Goal: Task Accomplishment & Management: Manage account settings

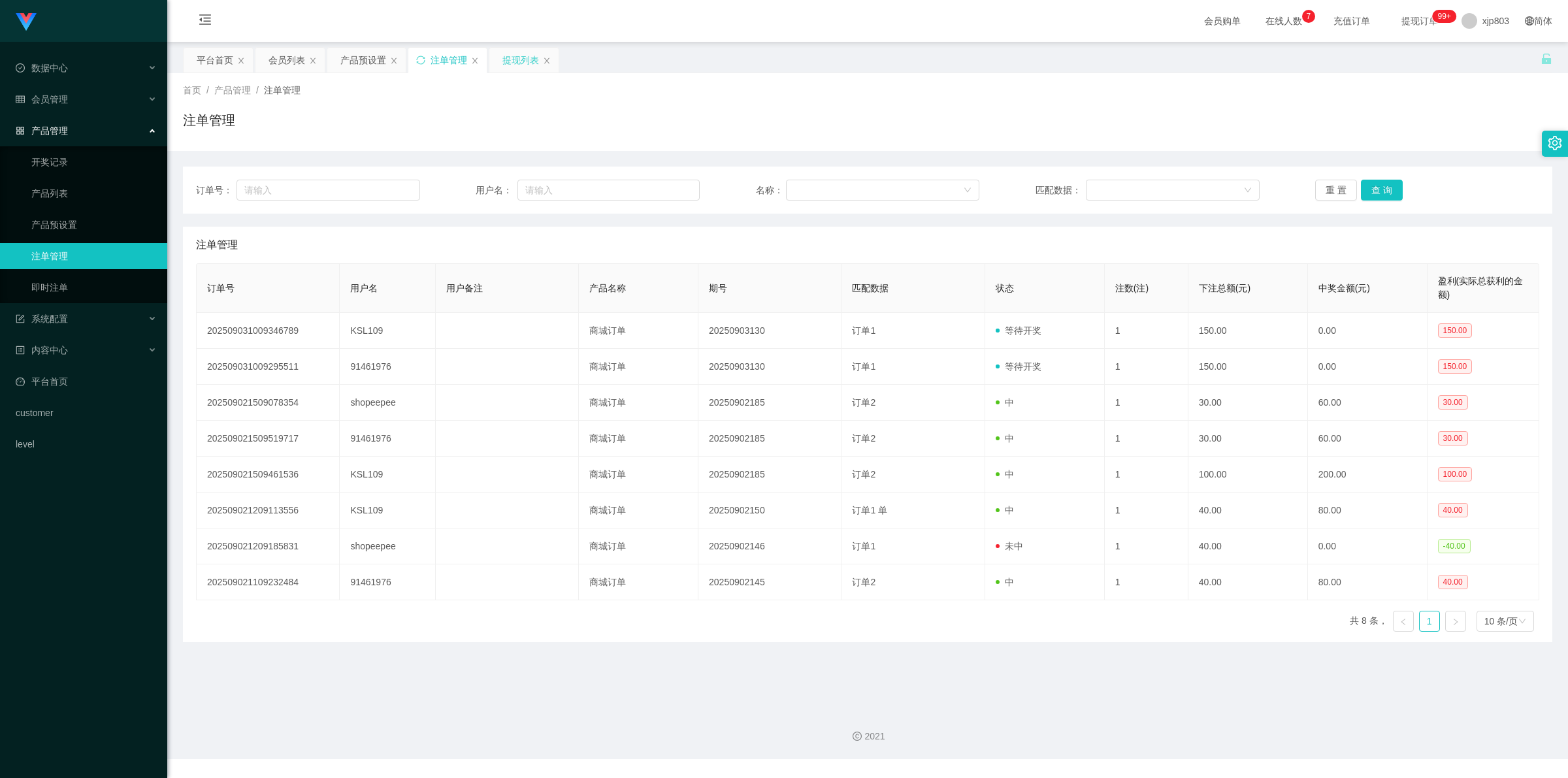
click at [518, 54] on div "提现列表" at bounding box center [521, 60] width 37 height 25
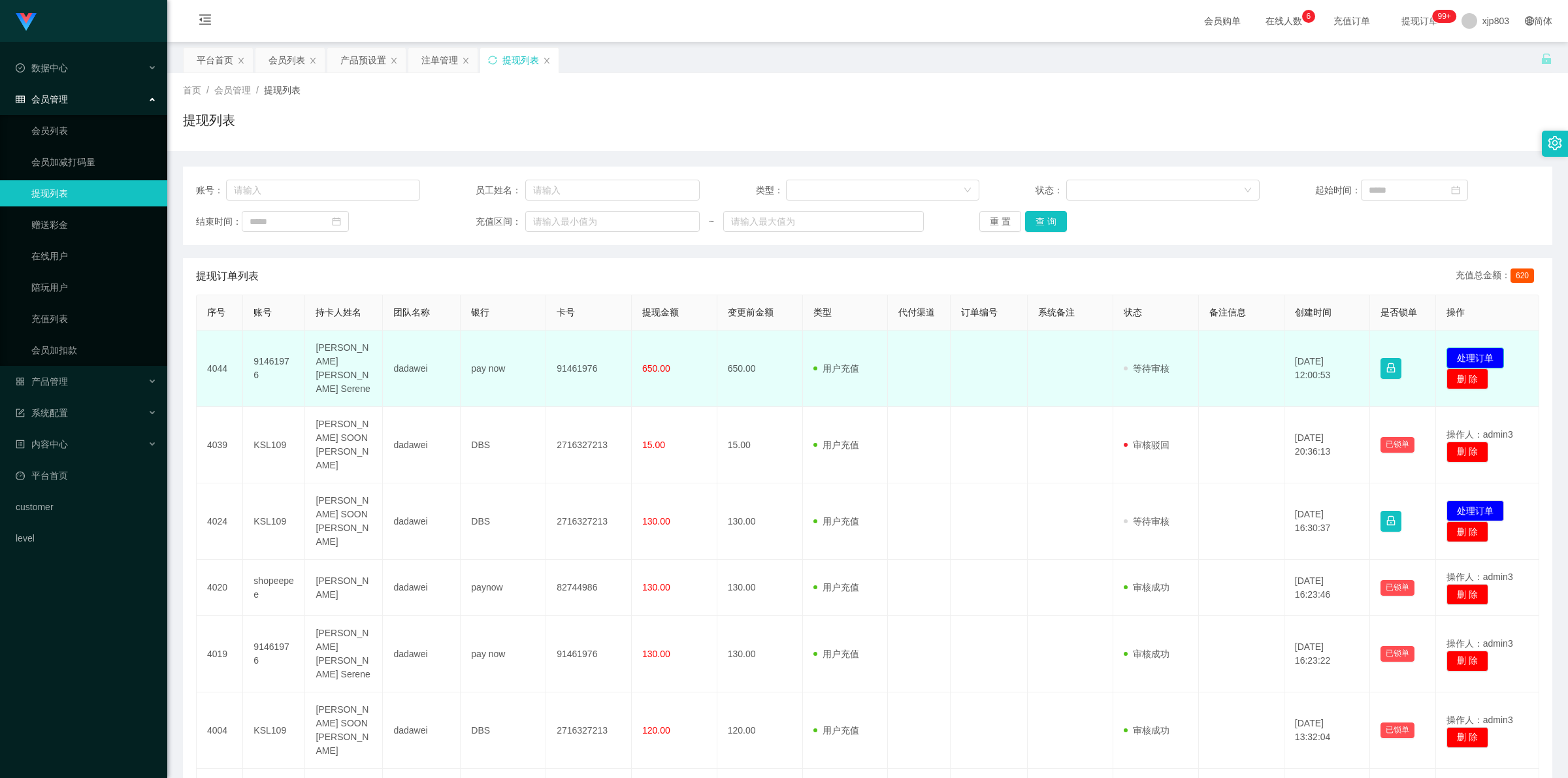
click at [1475, 348] on button "处理订单" at bounding box center [1476, 358] width 58 height 21
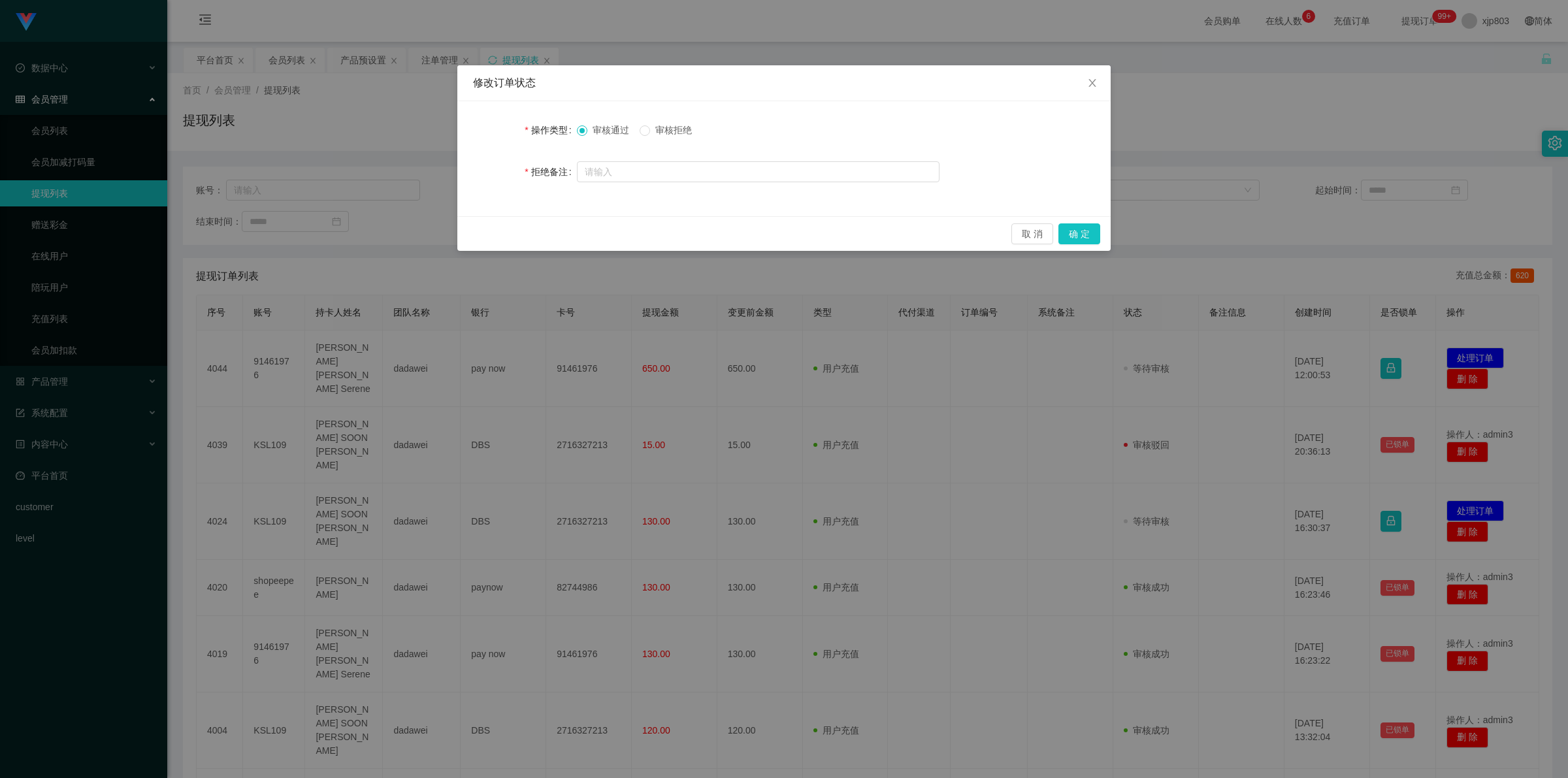
click at [658, 132] on span "审核拒绝" at bounding box center [674, 130] width 47 height 11
click at [658, 161] on div at bounding box center [758, 171] width 363 height 26
click at [670, 174] on input "text" at bounding box center [758, 172] width 363 height 21
type input "订单数据不完整，请联系数据部门处理！"
click at [1091, 233] on button "确 定" at bounding box center [1079, 234] width 42 height 21
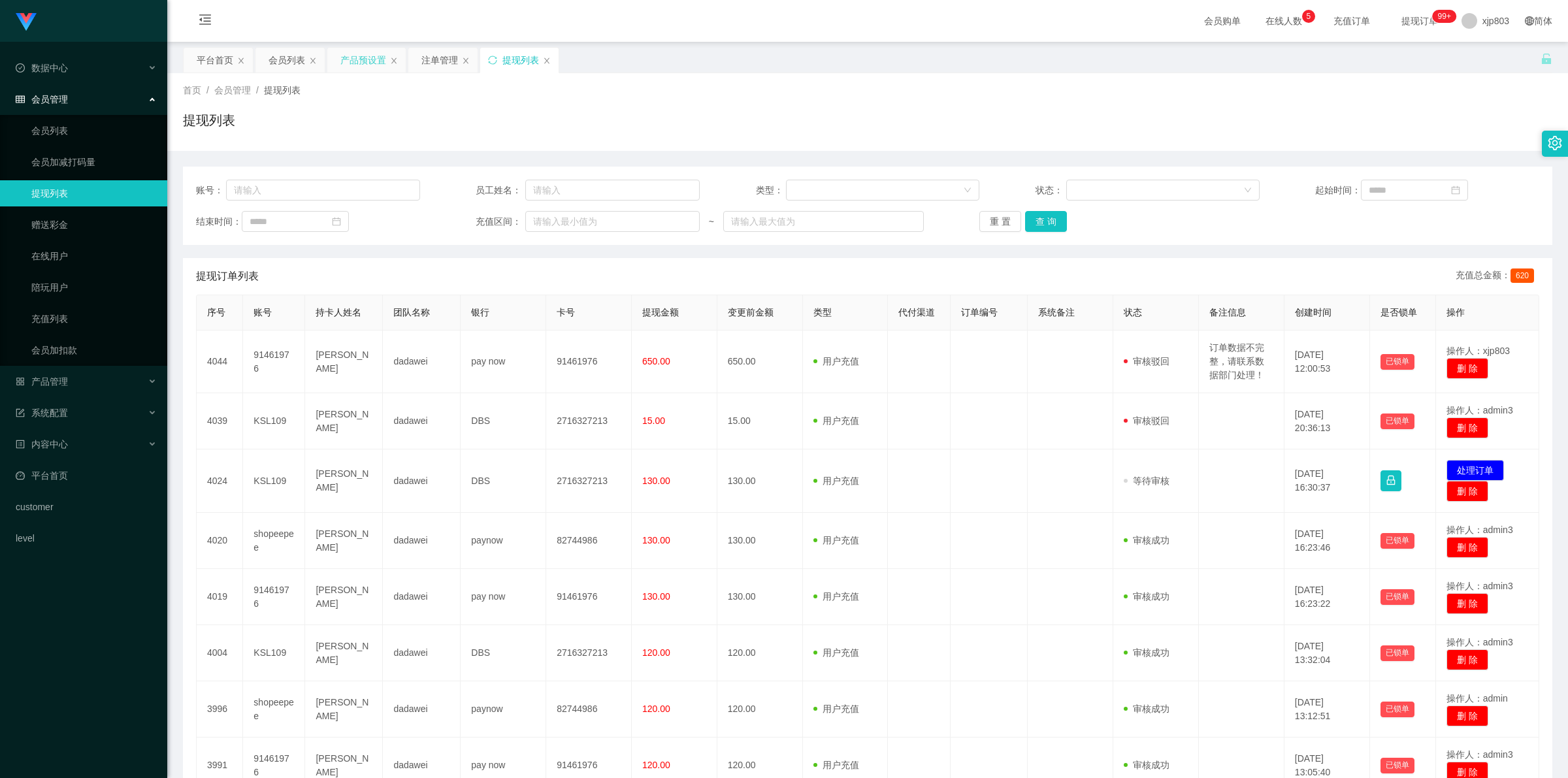
click at [370, 59] on div "产品预设置" at bounding box center [363, 60] width 46 height 25
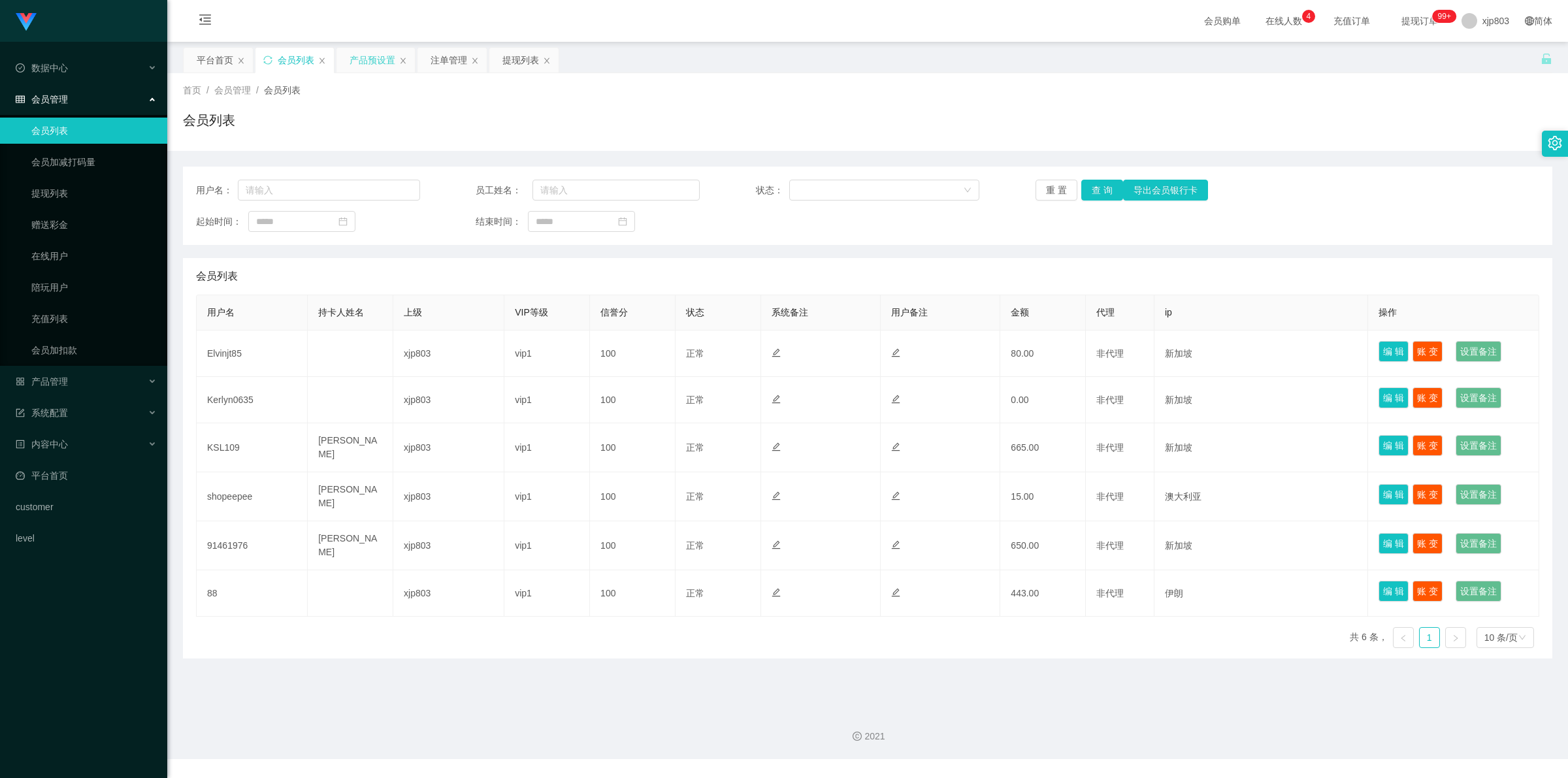
click at [372, 60] on div "产品预设置" at bounding box center [372, 60] width 46 height 25
click at [226, 66] on div "平台首页" at bounding box center [215, 60] width 37 height 25
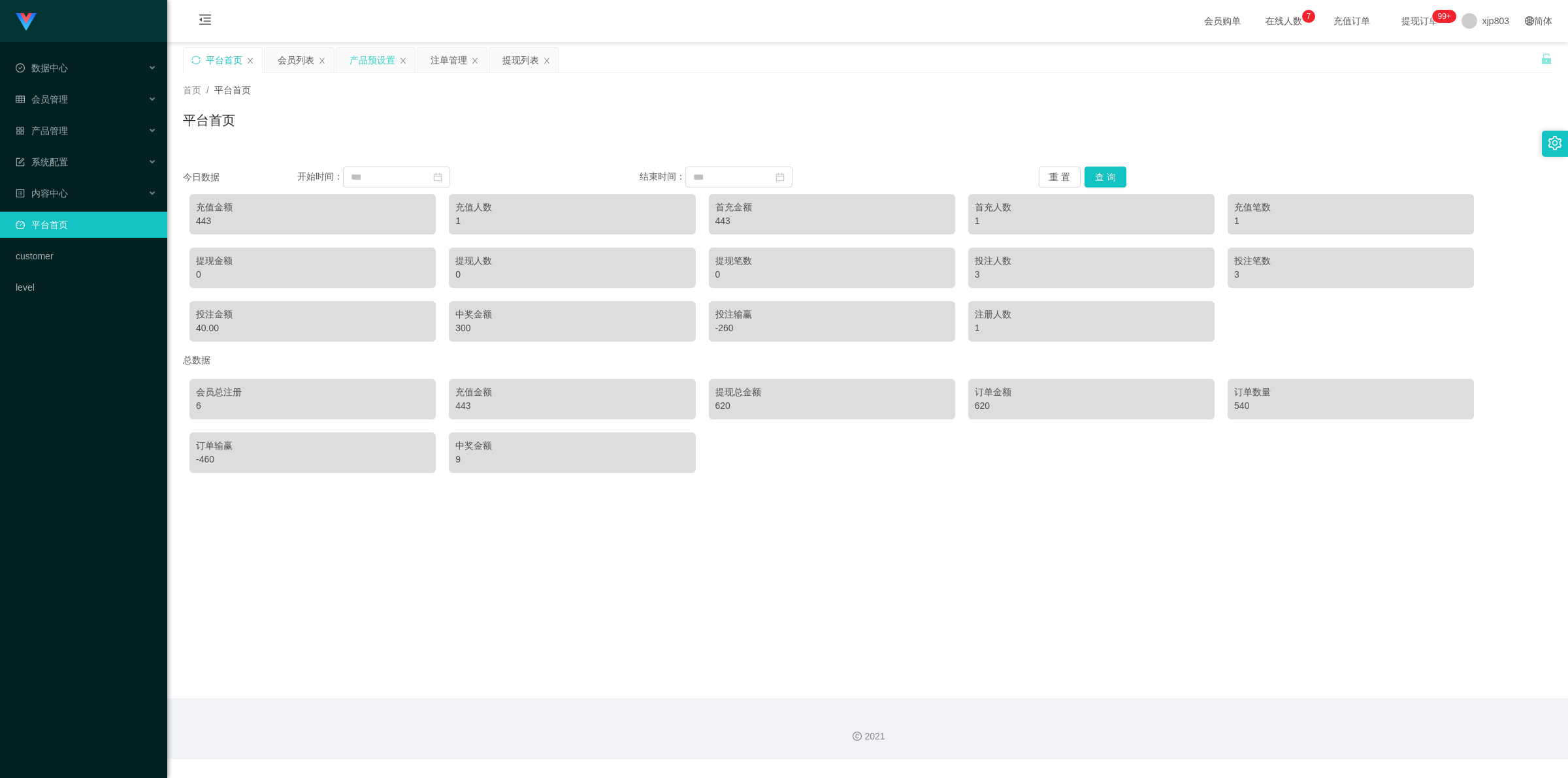
click at [373, 62] on div "产品预设置" at bounding box center [372, 60] width 46 height 25
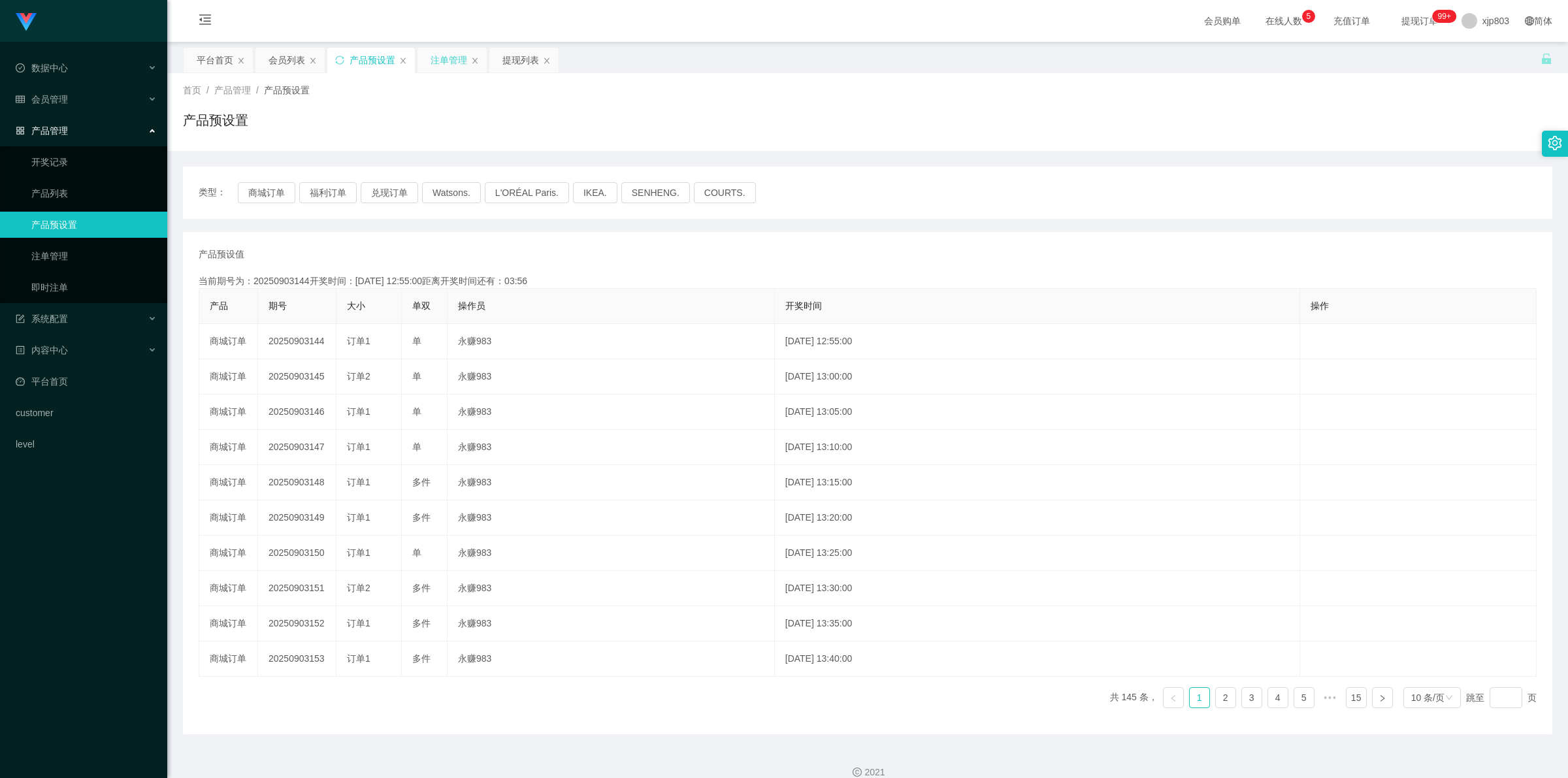
click at [452, 59] on div "注单管理" at bounding box center [449, 60] width 37 height 25
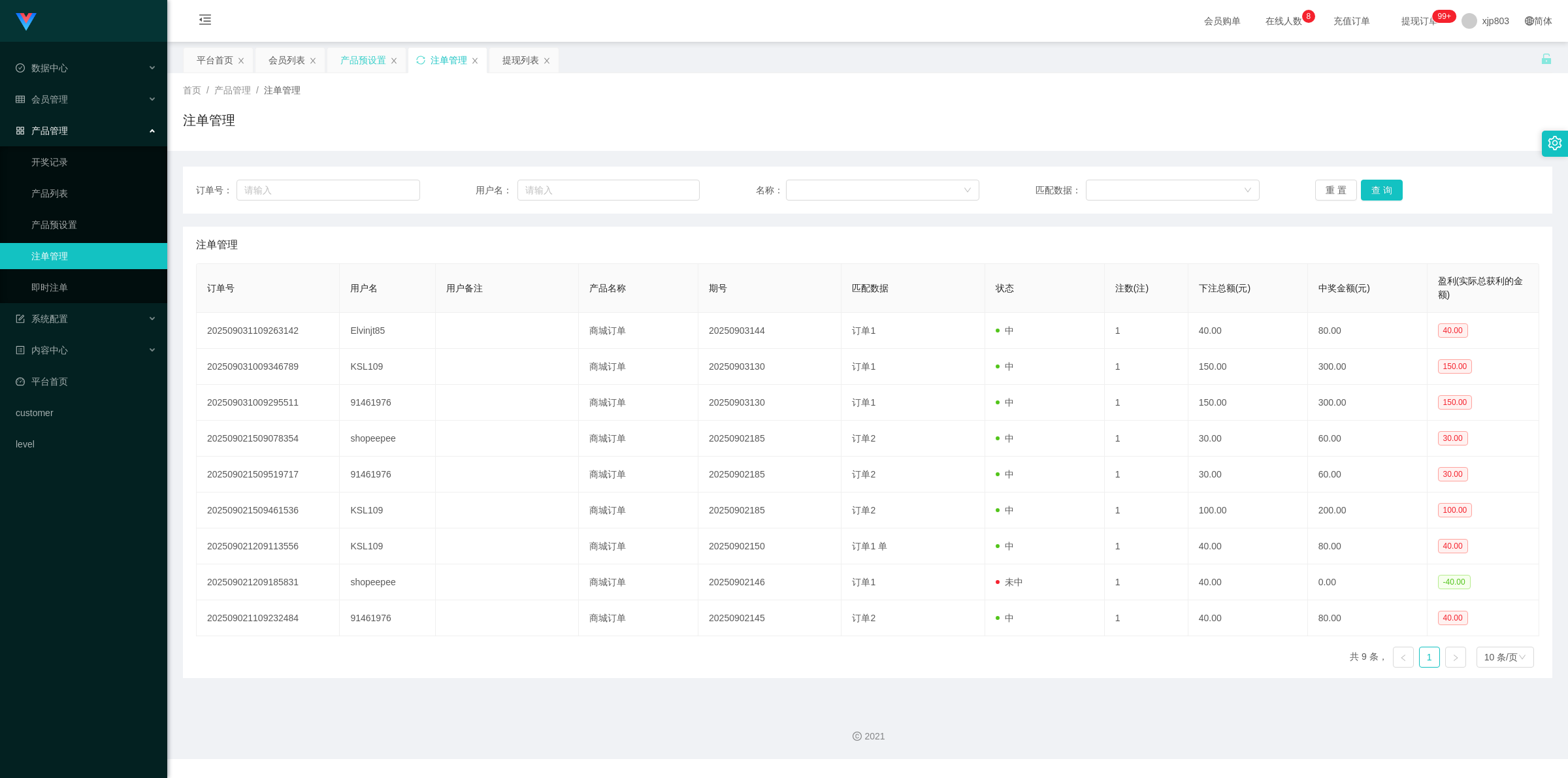
click at [353, 56] on div "产品预设置" at bounding box center [363, 60] width 46 height 25
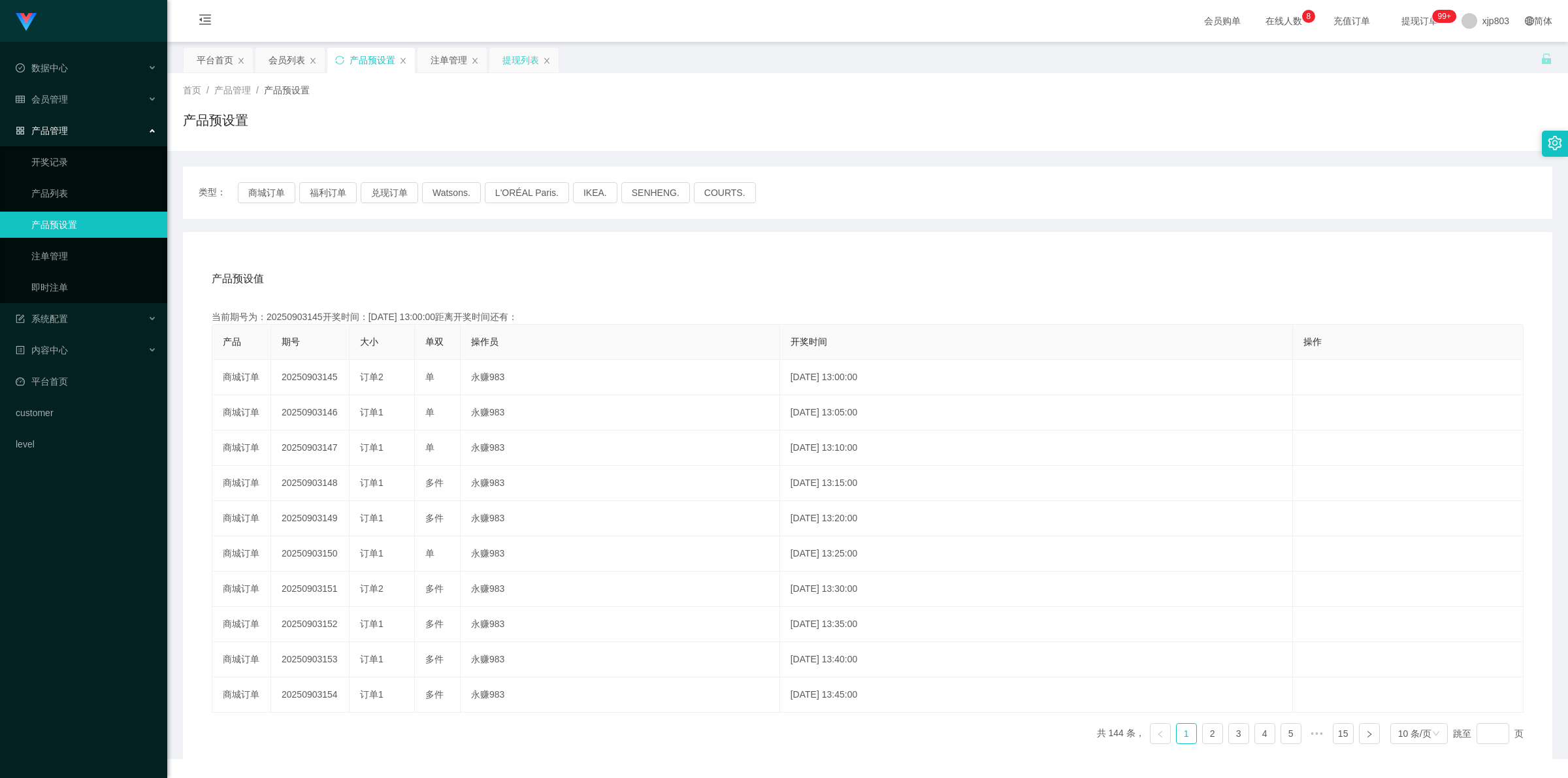
click at [528, 64] on div "提现列表" at bounding box center [521, 60] width 37 height 25
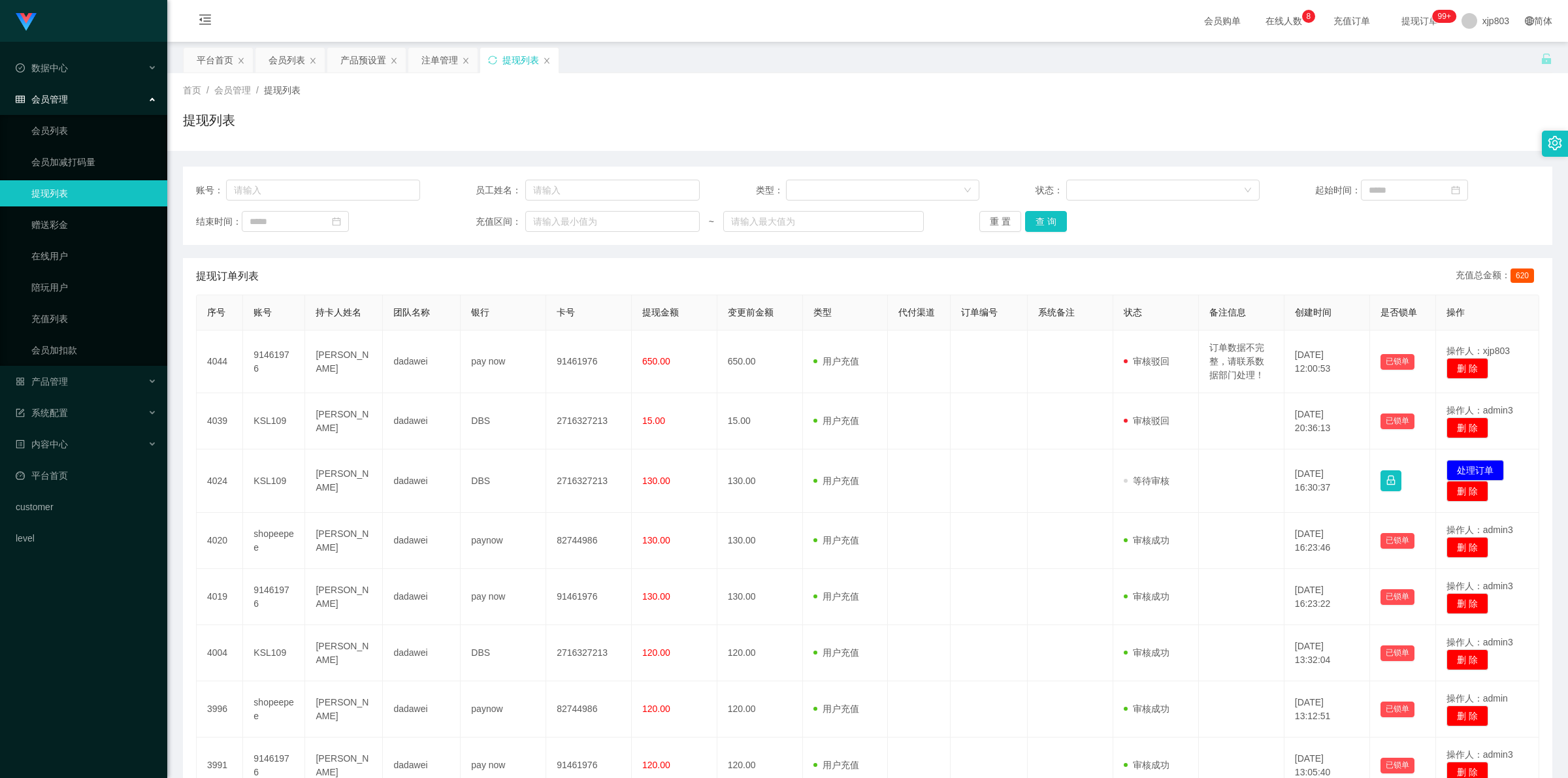
click at [523, 63] on div "提现列表" at bounding box center [521, 60] width 37 height 25
click at [524, 63] on div "提现列表" at bounding box center [521, 60] width 37 height 25
click at [288, 67] on div "会员列表" at bounding box center [287, 60] width 37 height 25
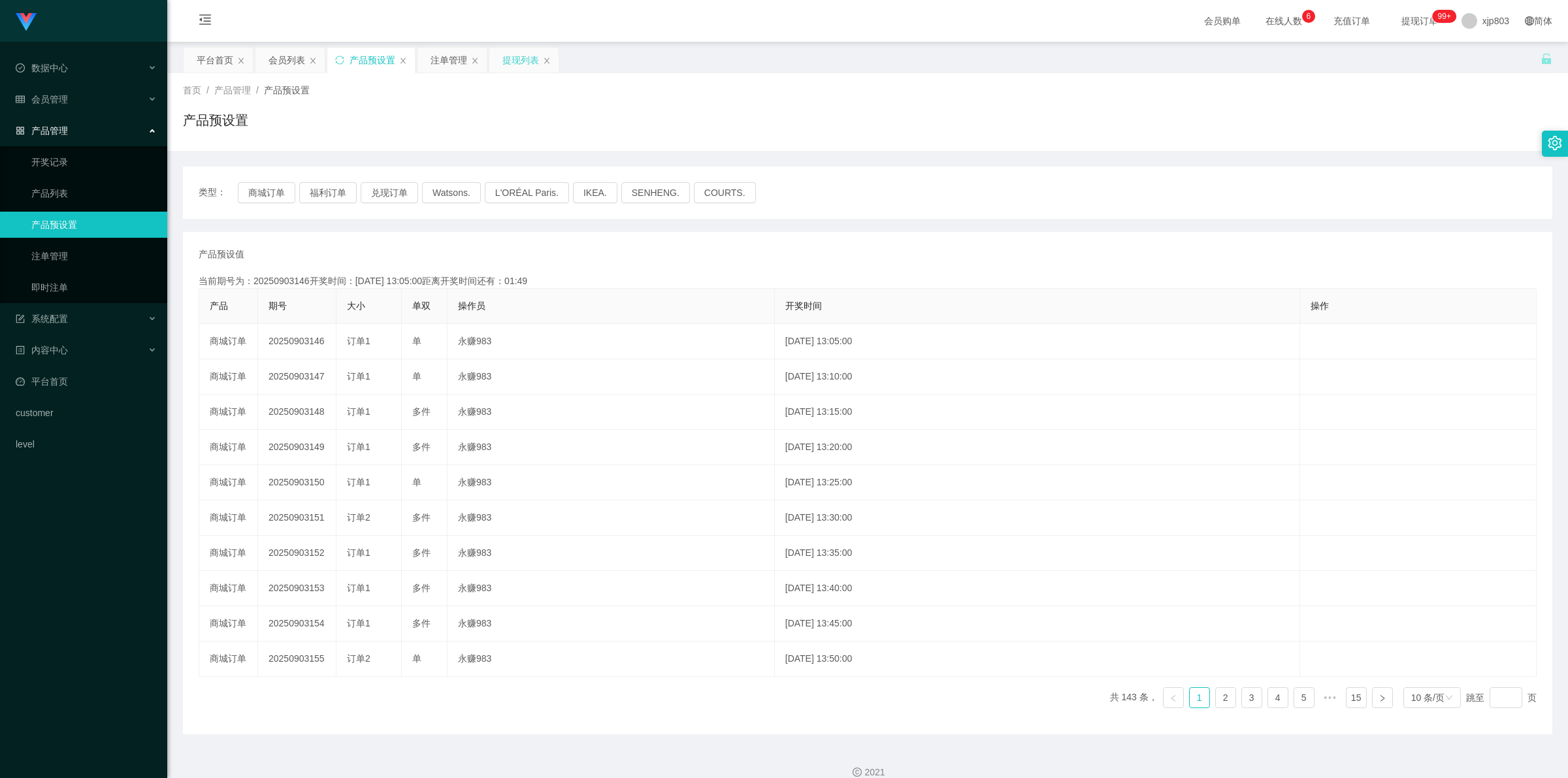
click at [514, 66] on div "提现列表" at bounding box center [521, 60] width 37 height 25
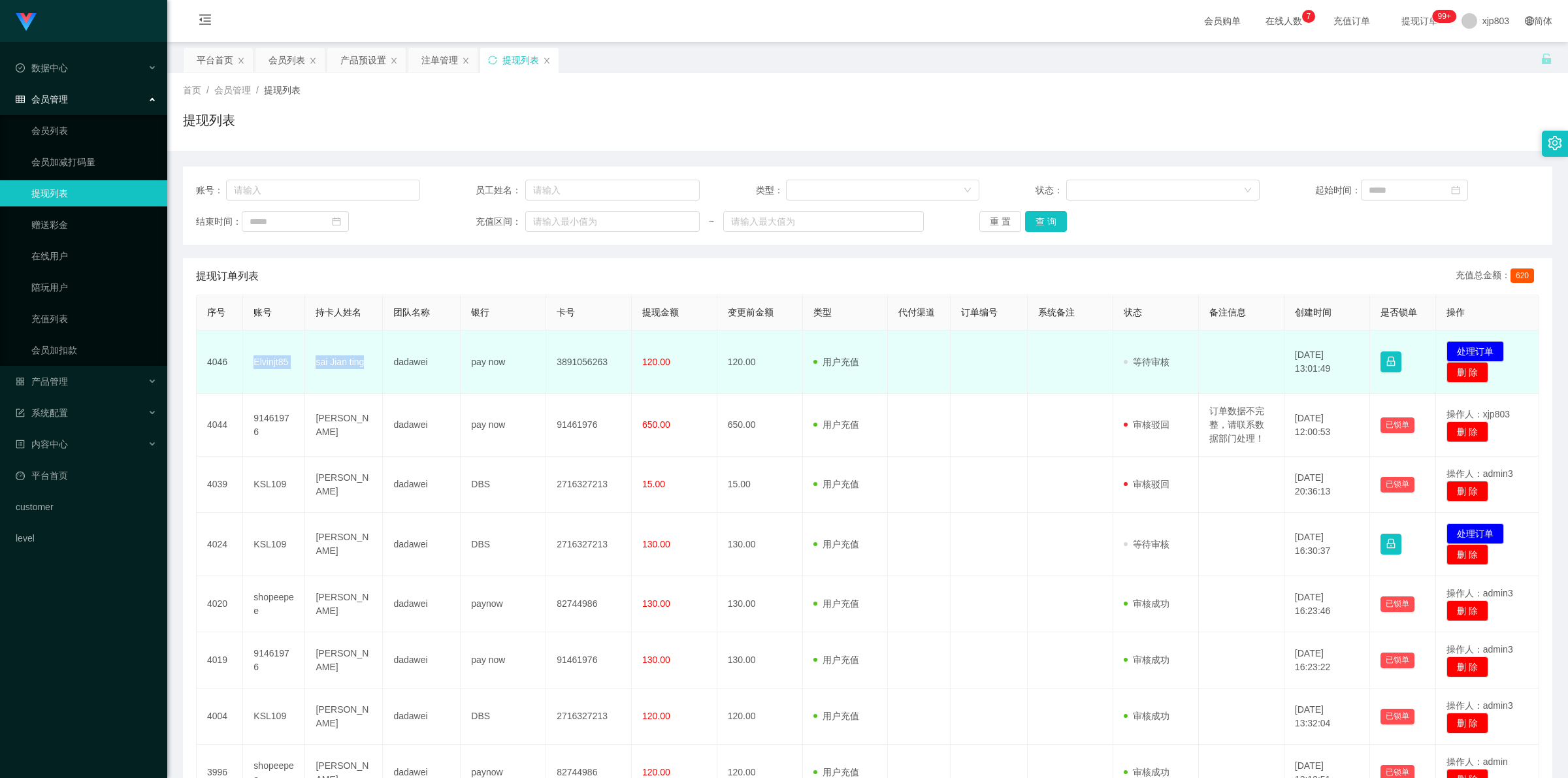
drag, startPoint x: 247, startPoint y: 357, endPoint x: 370, endPoint y: 373, distance: 124.0
click at [370, 373] on tr "4046 Elvinjt85 sai Jian ting dadawei pay now 3891056263 120.00 120.00 用户充值 人工扣款…" at bounding box center [868, 363] width 1342 height 63
copy tr "Elvinjt85 sai Jian ting"
click at [255, 377] on td "Elvinjt85" at bounding box center [274, 363] width 62 height 63
click at [320, 370] on td "sai Jian ting" at bounding box center [344, 363] width 78 height 63
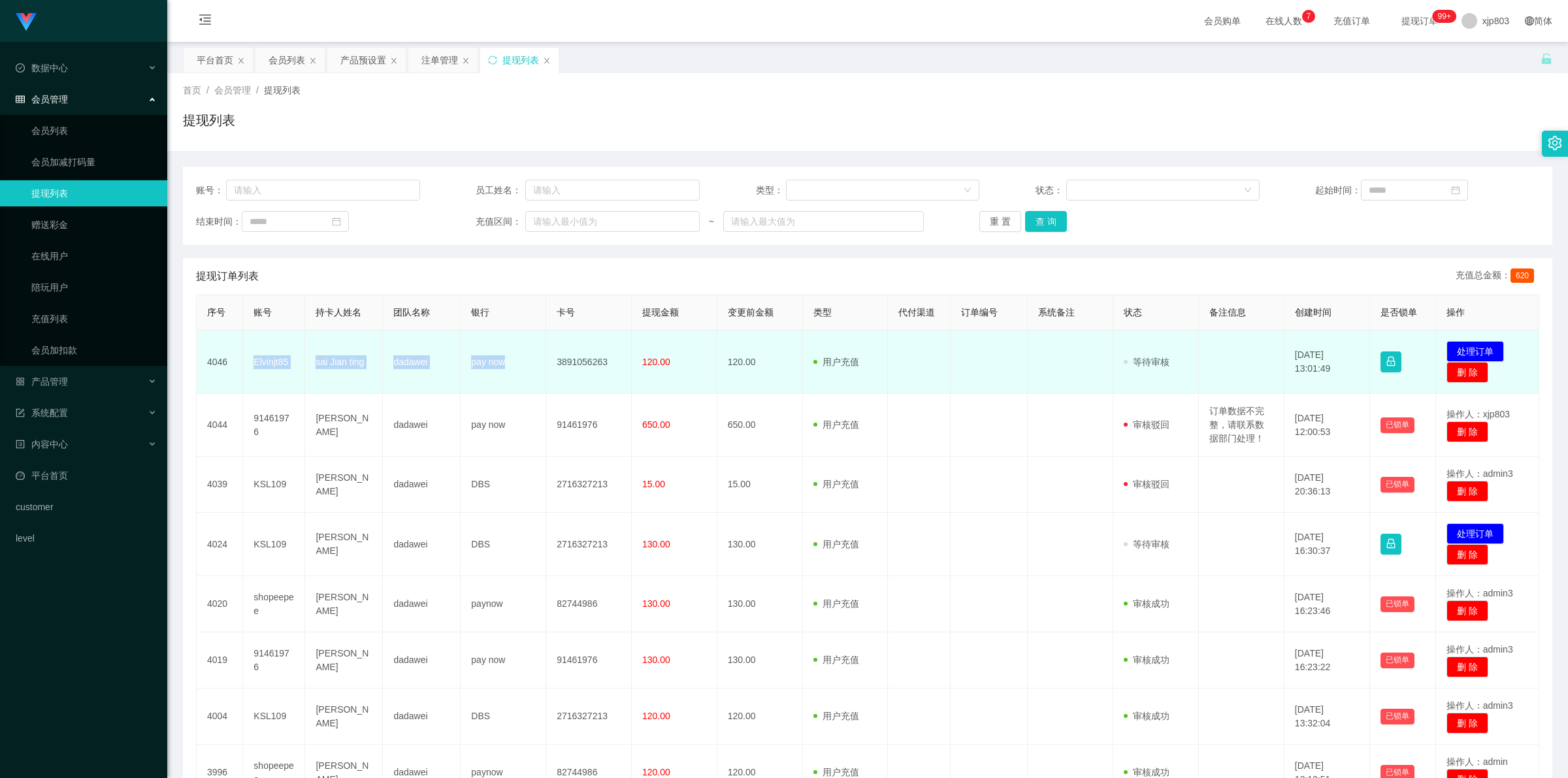
drag, startPoint x: 245, startPoint y: 354, endPoint x: 527, endPoint y: 377, distance: 282.9
click at [527, 377] on tr "4046 Elvinjt85 sai Jian ting dadawei pay now 3891056263 120.00 120.00 用户充值 人工扣款…" at bounding box center [868, 363] width 1342 height 63
copy tr "Elvinjt85 sai Jian ting dadawei pay now"
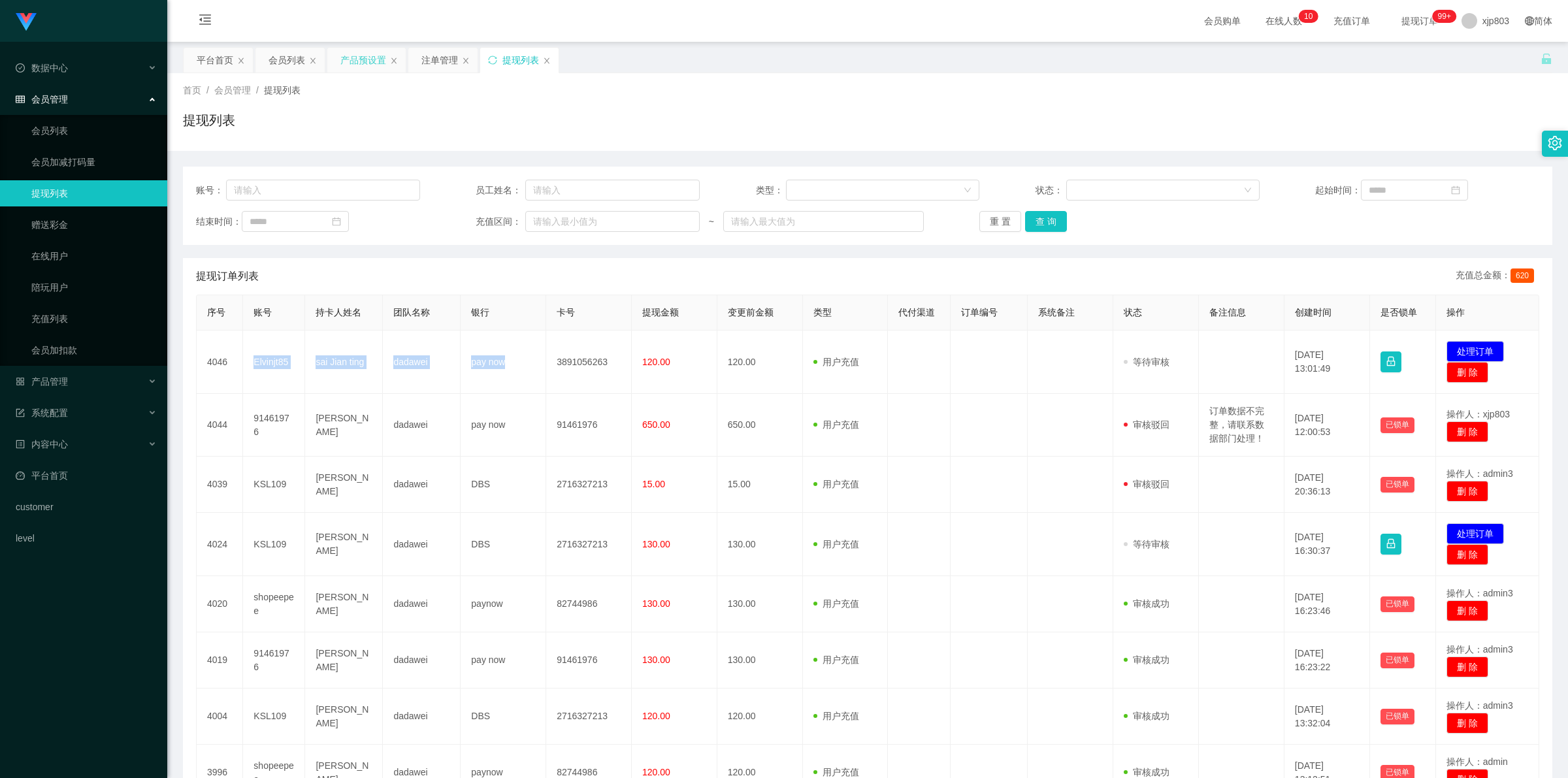
click at [367, 58] on div "产品预设置" at bounding box center [363, 60] width 46 height 25
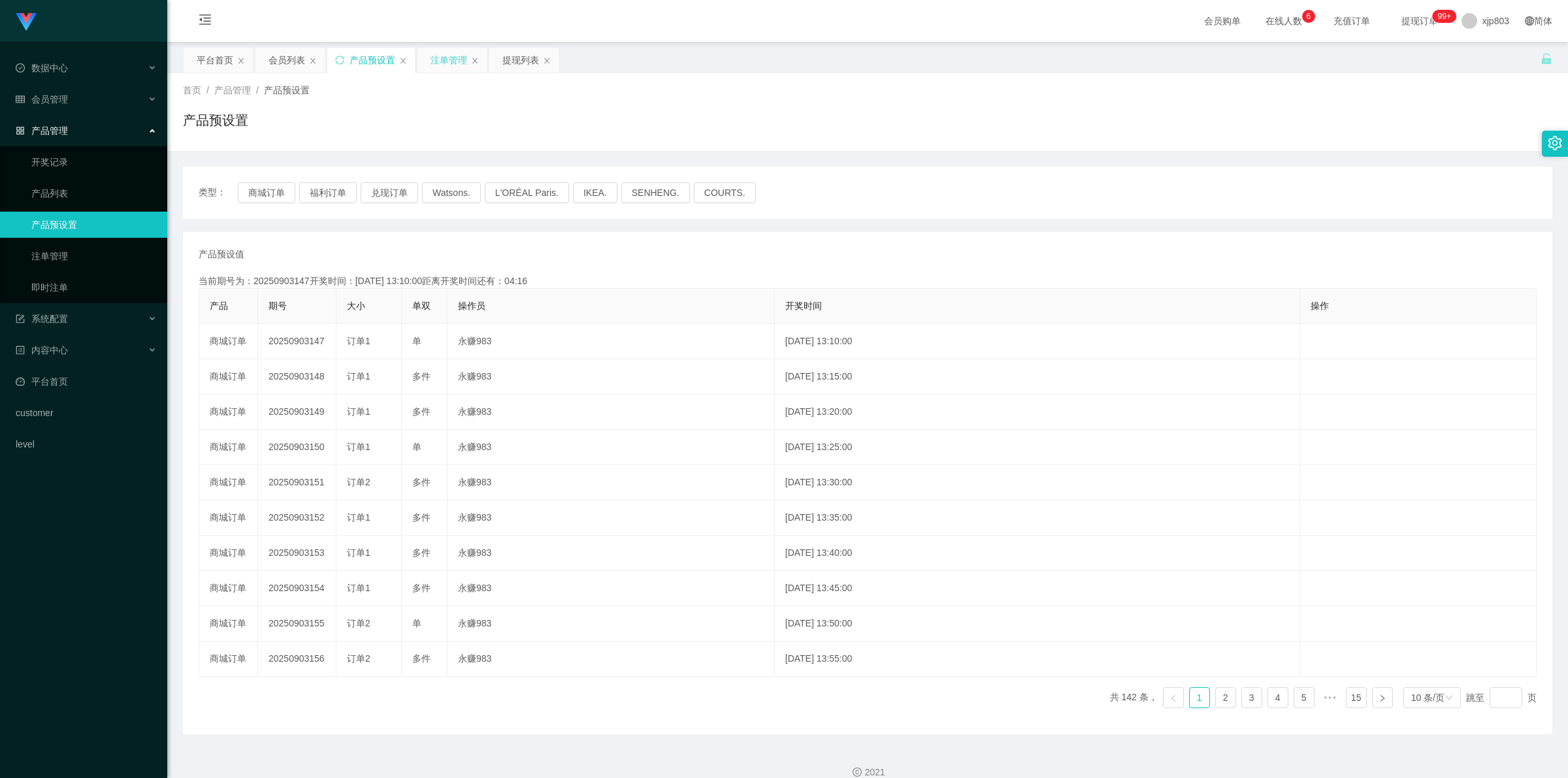
click at [463, 57] on div "注单管理" at bounding box center [449, 60] width 37 height 25
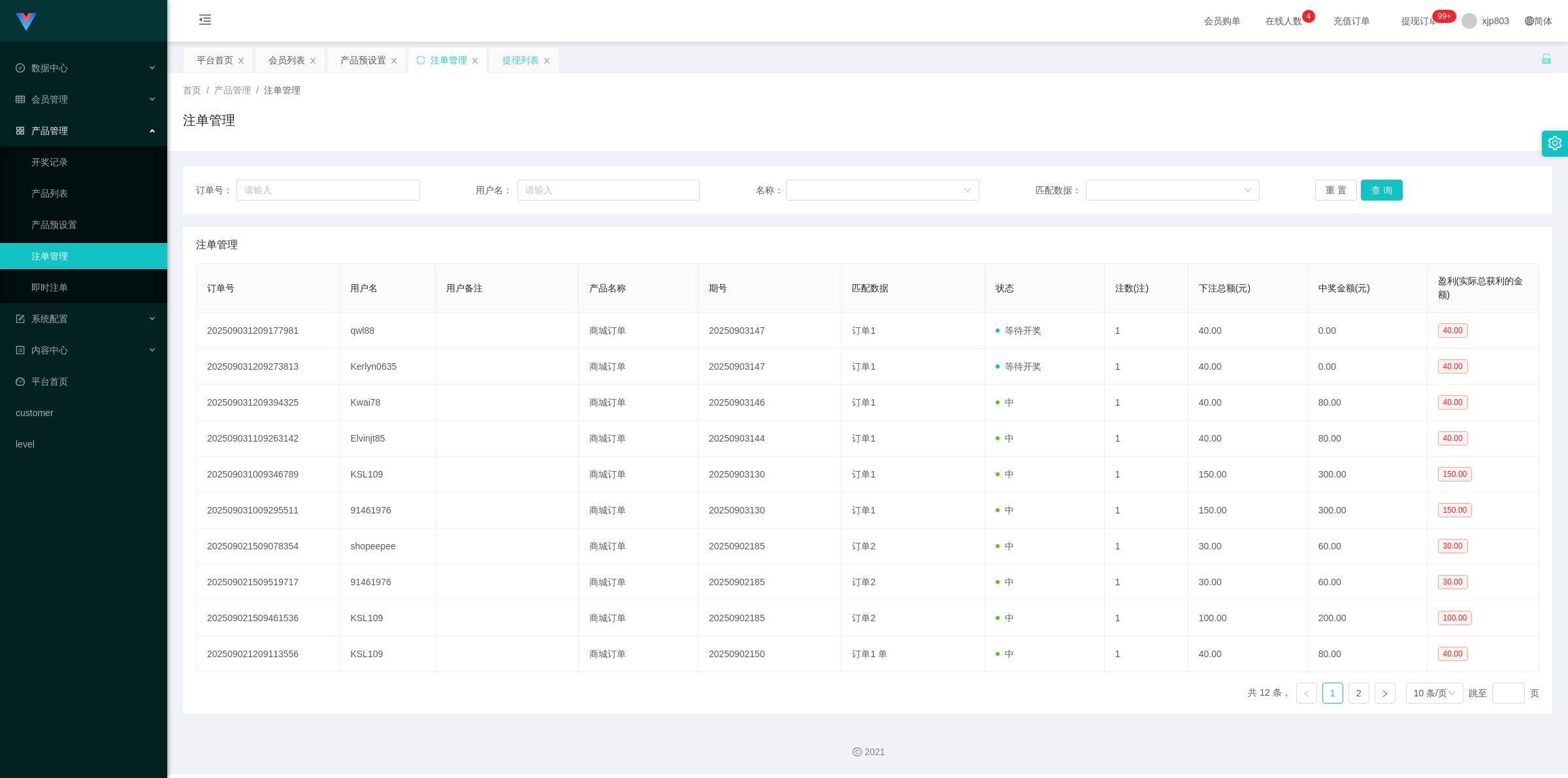
click at [534, 48] on div "提现列表" at bounding box center [521, 60] width 37 height 25
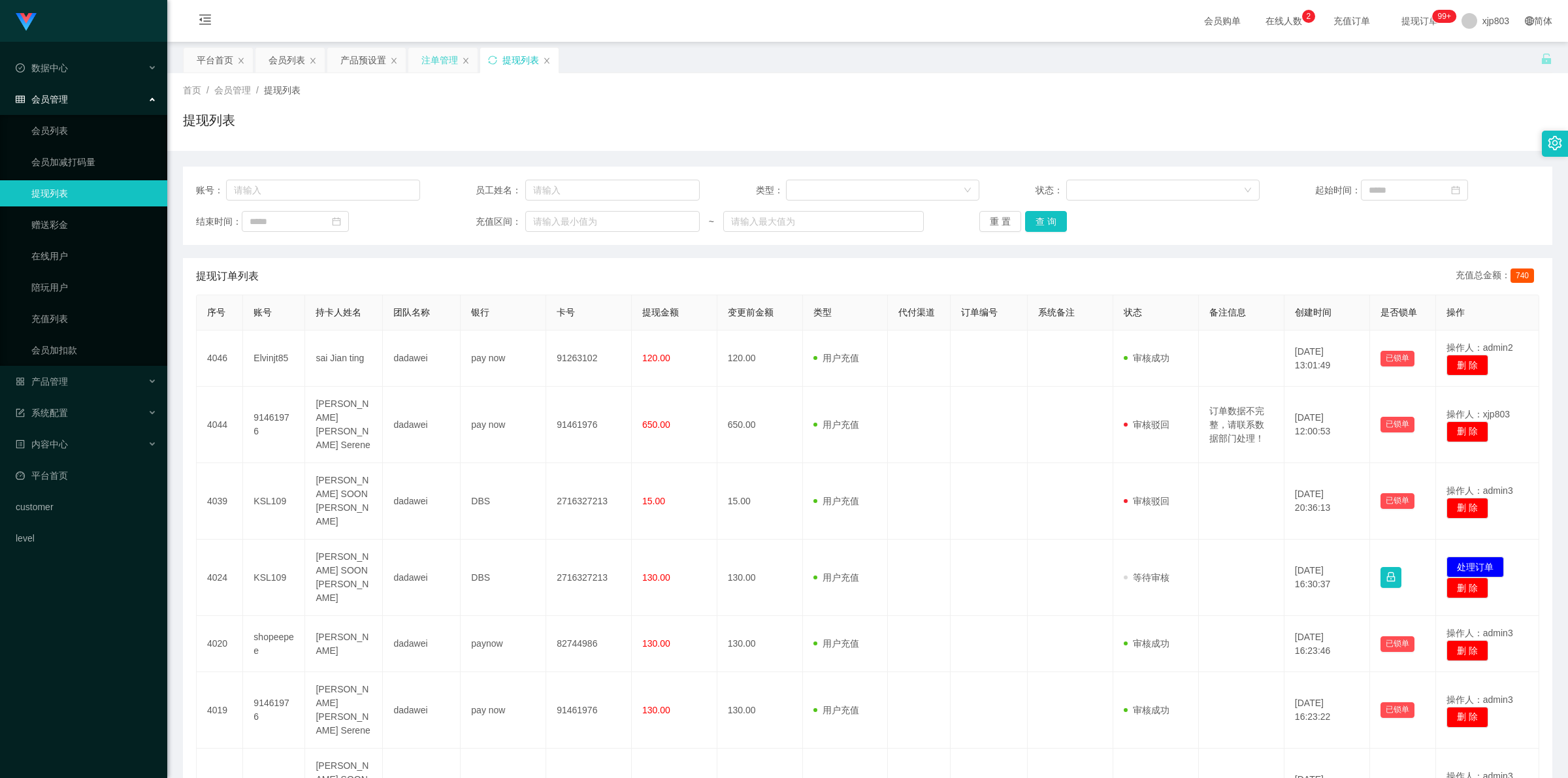
click at [439, 64] on div "注单管理" at bounding box center [439, 60] width 37 height 25
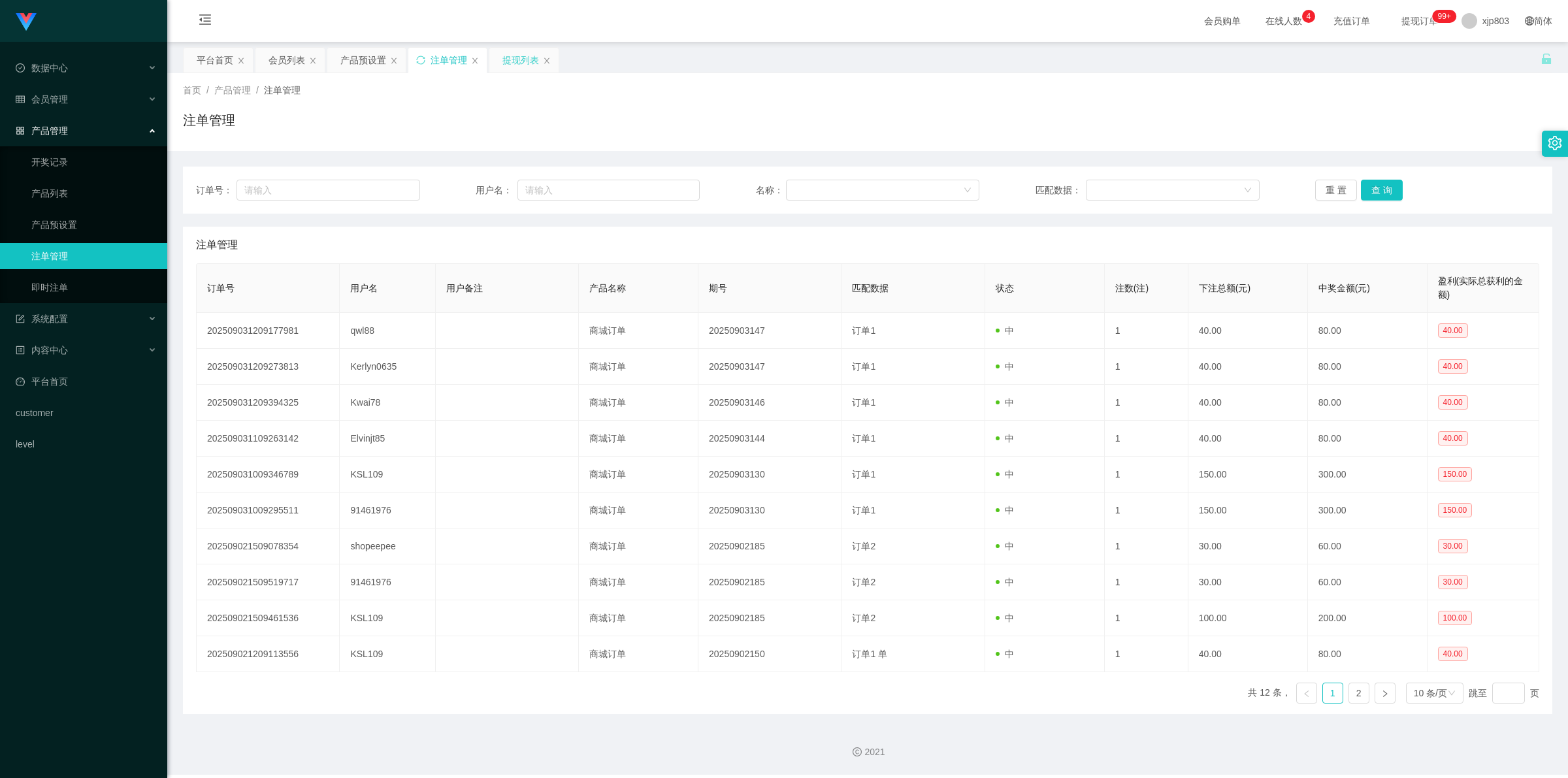
click at [518, 66] on div "提现列表" at bounding box center [521, 60] width 37 height 25
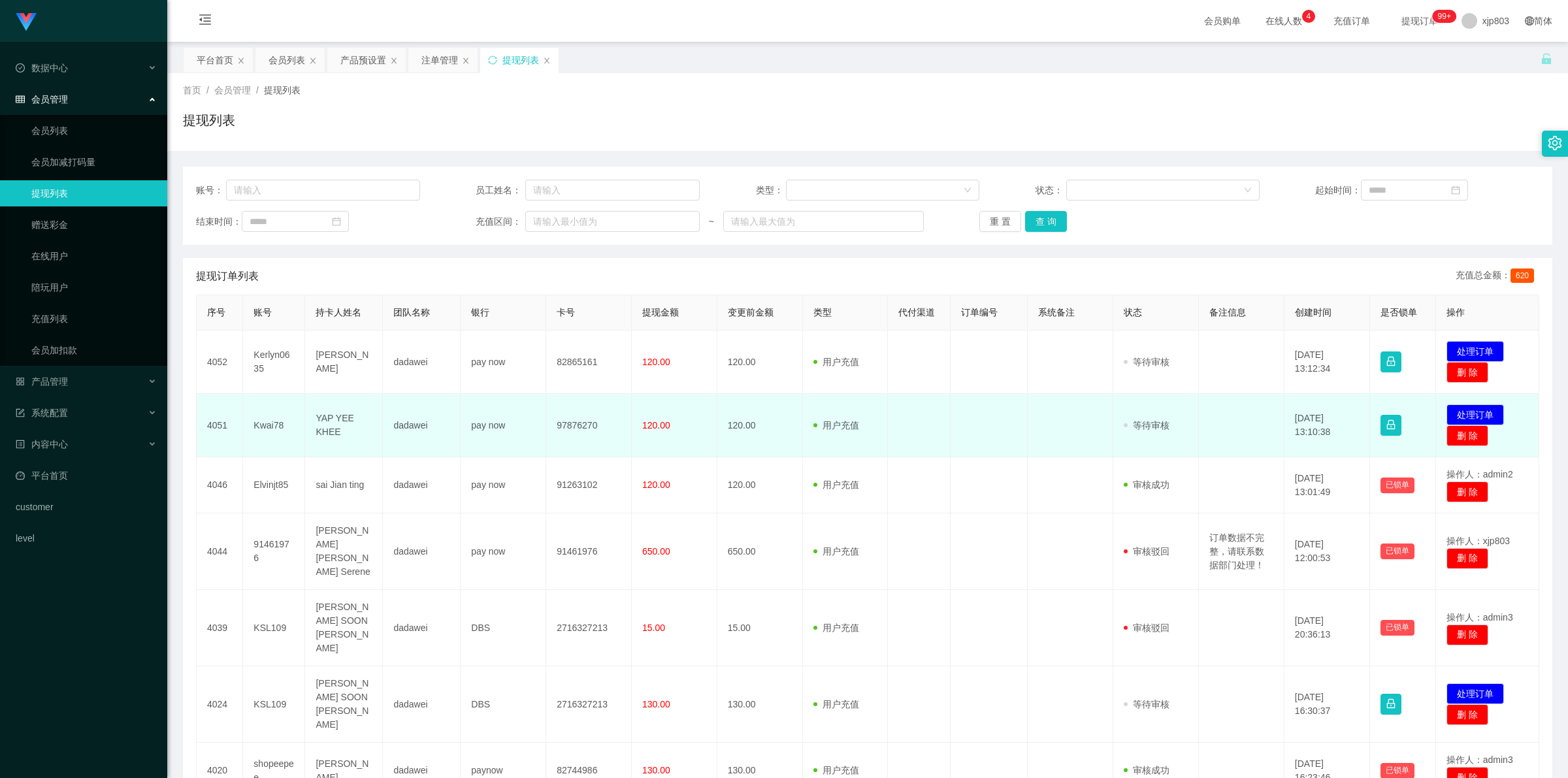
click at [273, 425] on td "Kwai78" at bounding box center [274, 426] width 62 height 63
copy td "Kwai78"
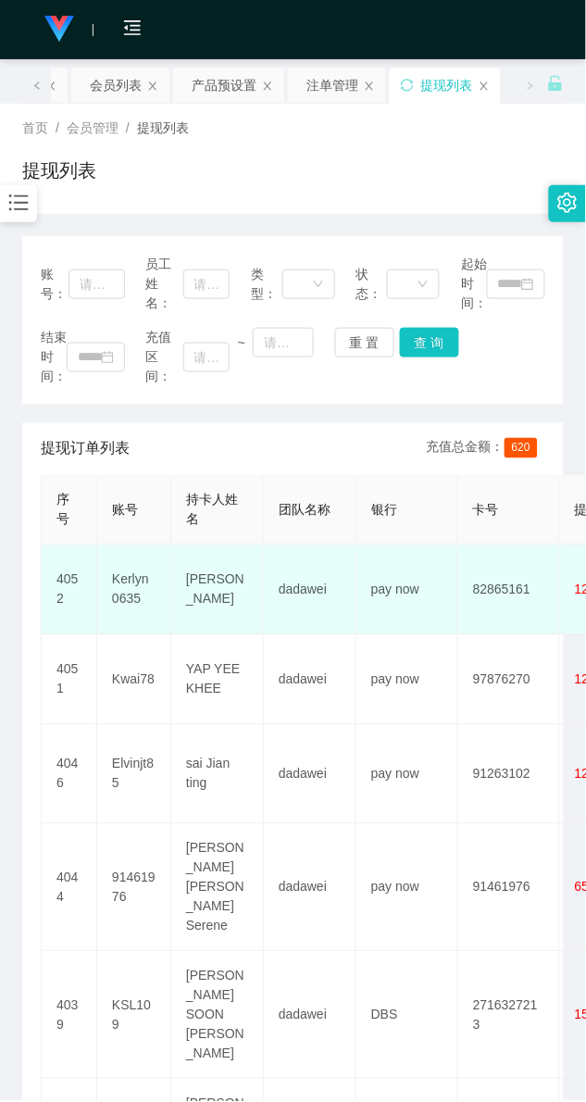
click at [127, 588] on td "Kerlyn0635" at bounding box center [134, 591] width 74 height 90
click at [127, 586] on td "Kerlyn0635" at bounding box center [134, 591] width 74 height 90
copy td "Kerlyn0635"
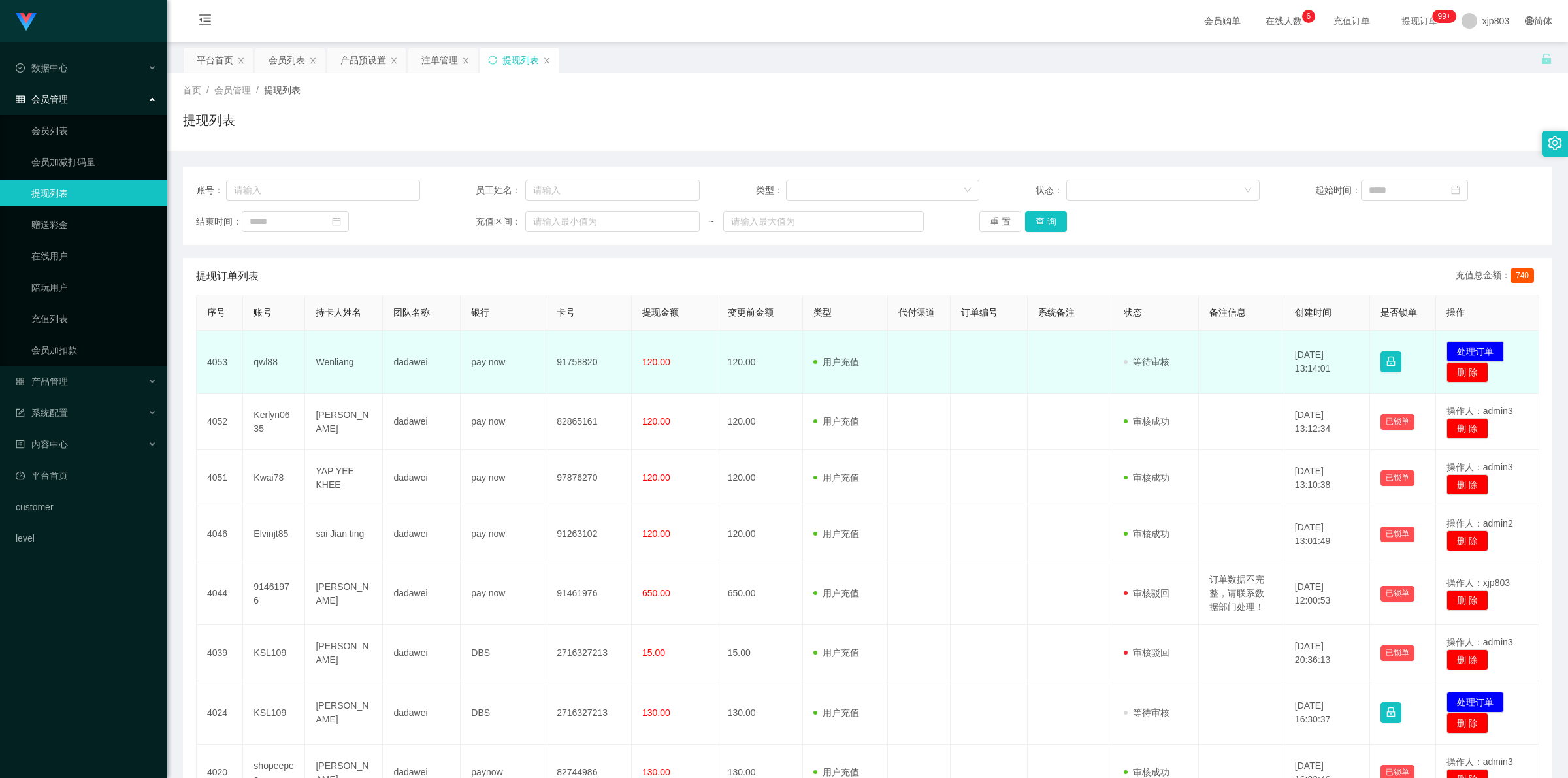
click at [266, 358] on td "qwl88" at bounding box center [274, 363] width 62 height 63
click at [270, 358] on td "qwl88" at bounding box center [274, 363] width 62 height 63
copy td "qwl88"
click at [279, 372] on td "qwl88" at bounding box center [274, 363] width 62 height 63
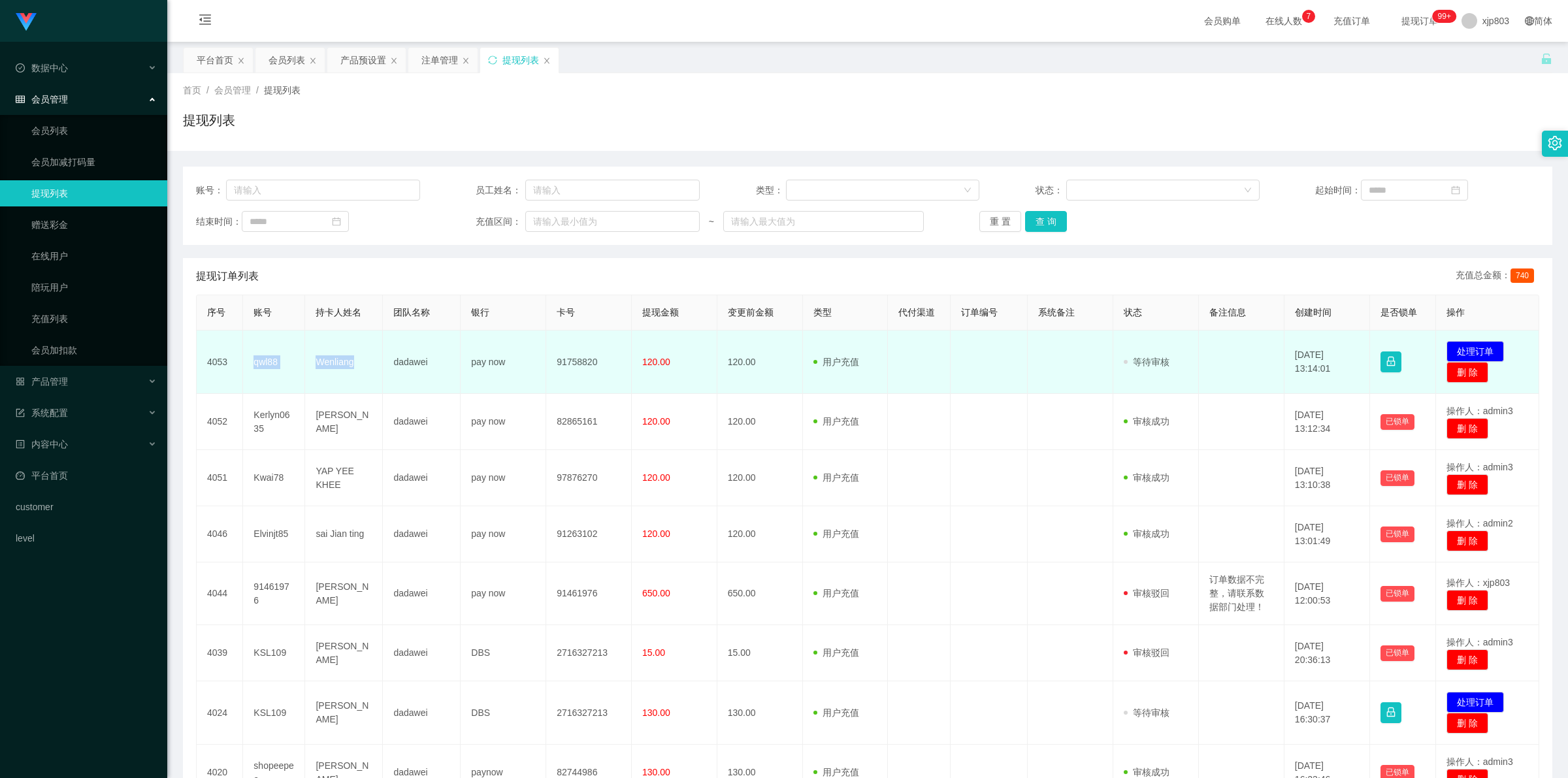
drag, startPoint x: 242, startPoint y: 356, endPoint x: 359, endPoint y: 373, distance: 118.2
click at [359, 373] on tr "4053 qwl88 [PERSON_NAME] dadawei pay now 91758820 120.00 120.00 用户充值 人工扣款 审核驳回 …" at bounding box center [868, 363] width 1342 height 63
copy tr "qwl88 Wenliang"
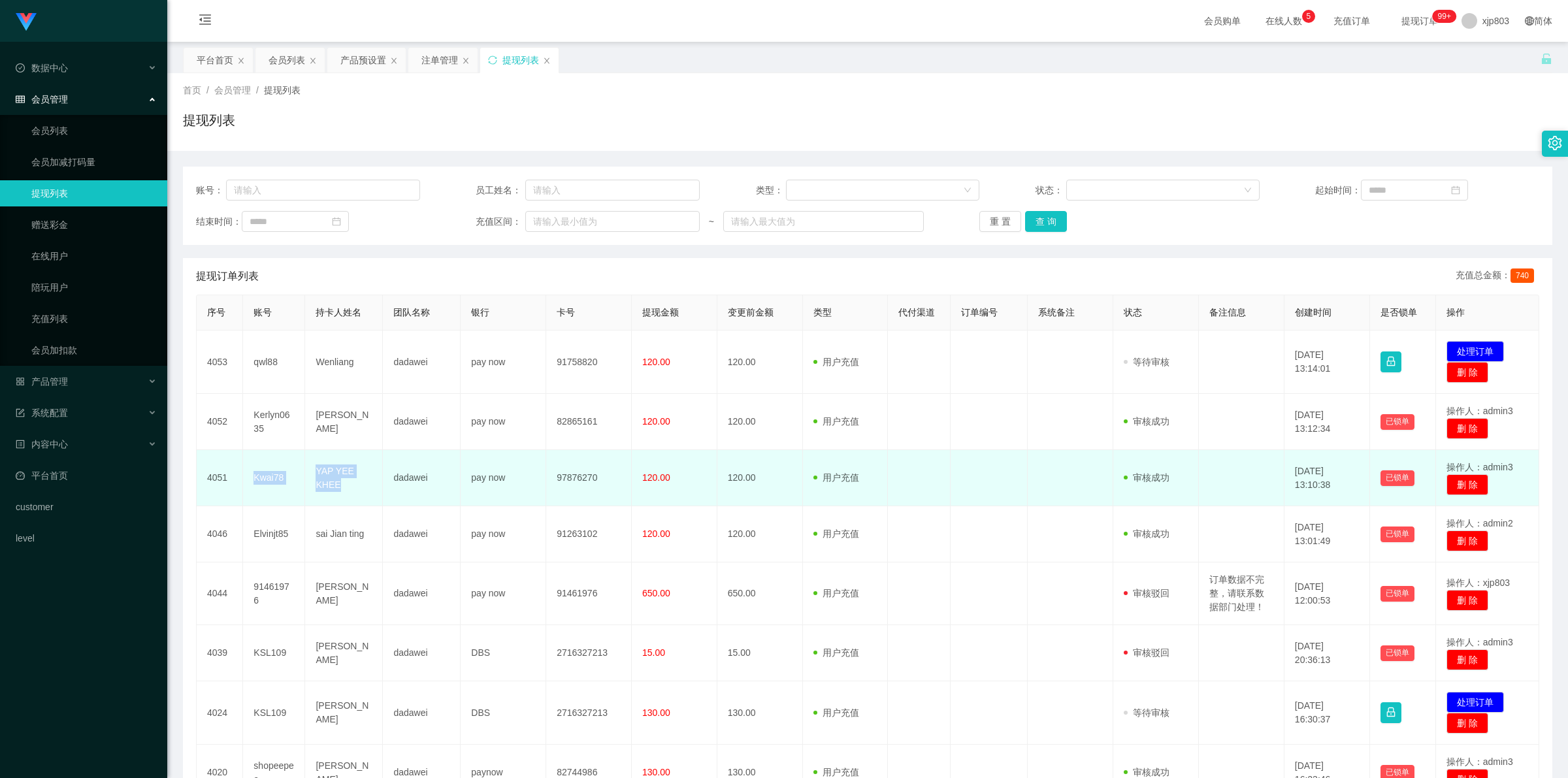
drag, startPoint x: 245, startPoint y: 482, endPoint x: 373, endPoint y: 494, distance: 128.6
click at [373, 494] on tr "4051 Kwai78 YAP YEE KHEE dadawei pay now 97876270 120.00 120.00 用户充值 人工扣款 审核驳回 …" at bounding box center [868, 478] width 1342 height 56
copy tr "Kwai78 YAP YEE KHEE"
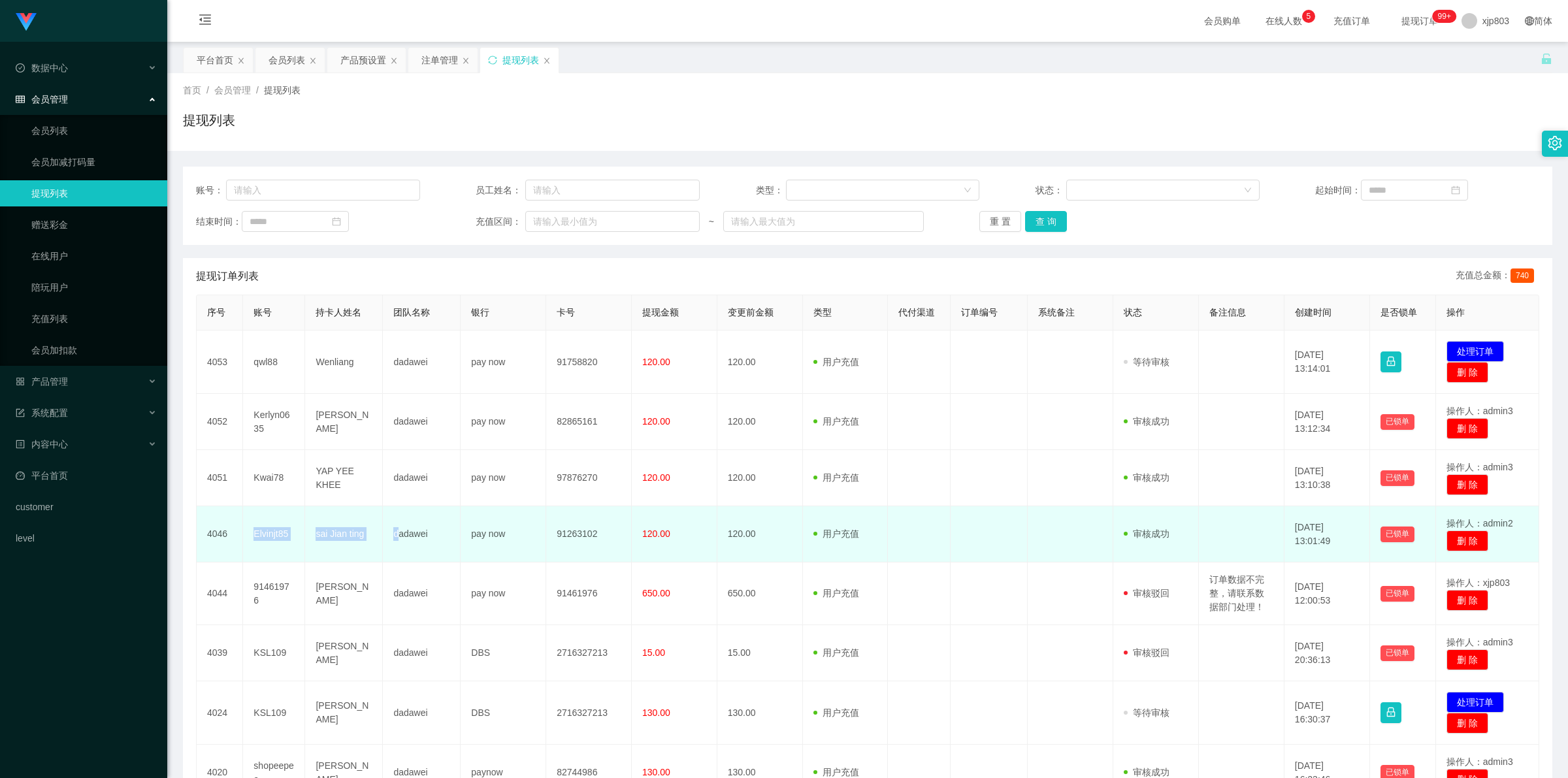
drag, startPoint x: 248, startPoint y: 540, endPoint x: 395, endPoint y: 557, distance: 148.0
click at [395, 557] on tr "4046 Elvinjt85 sai Jian ting dadawei pay now 91263102 120.00 120.00 用户充值 人工扣款 审…" at bounding box center [868, 535] width 1342 height 56
copy tr "Elvinjt85 sai Jian ting d"
click at [372, 545] on td "sai Jian ting" at bounding box center [344, 535] width 78 height 56
drag, startPoint x: 281, startPoint y: 545, endPoint x: 376, endPoint y: 547, distance: 95.0
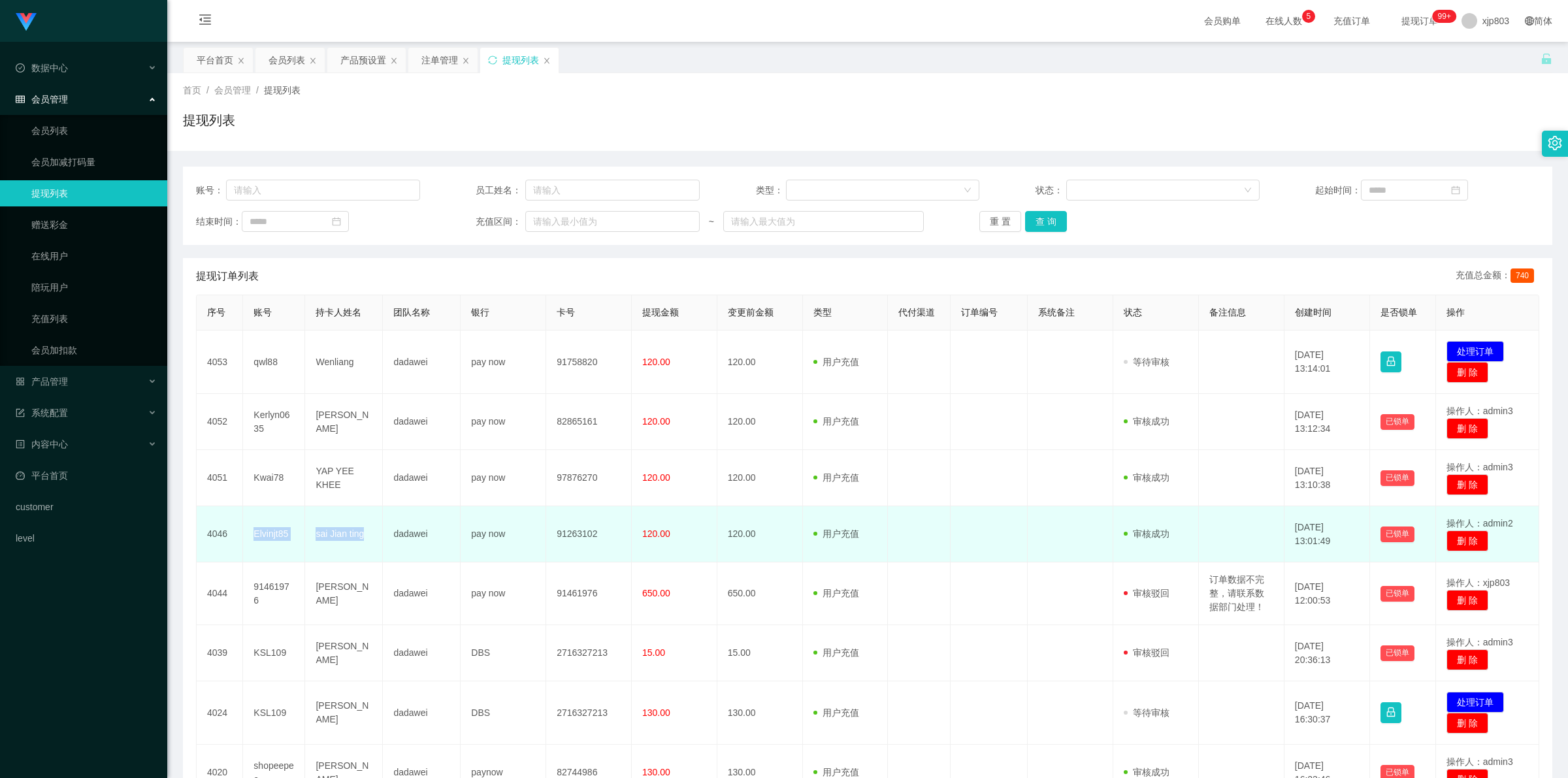
click at [376, 547] on tr "4046 Elvinjt85 sai Jian ting dadawei pay now 91263102 120.00 120.00 用户充值 人工扣款 审…" at bounding box center [868, 535] width 1342 height 56
copy tr "Elvinjt85 sai Jian ting"
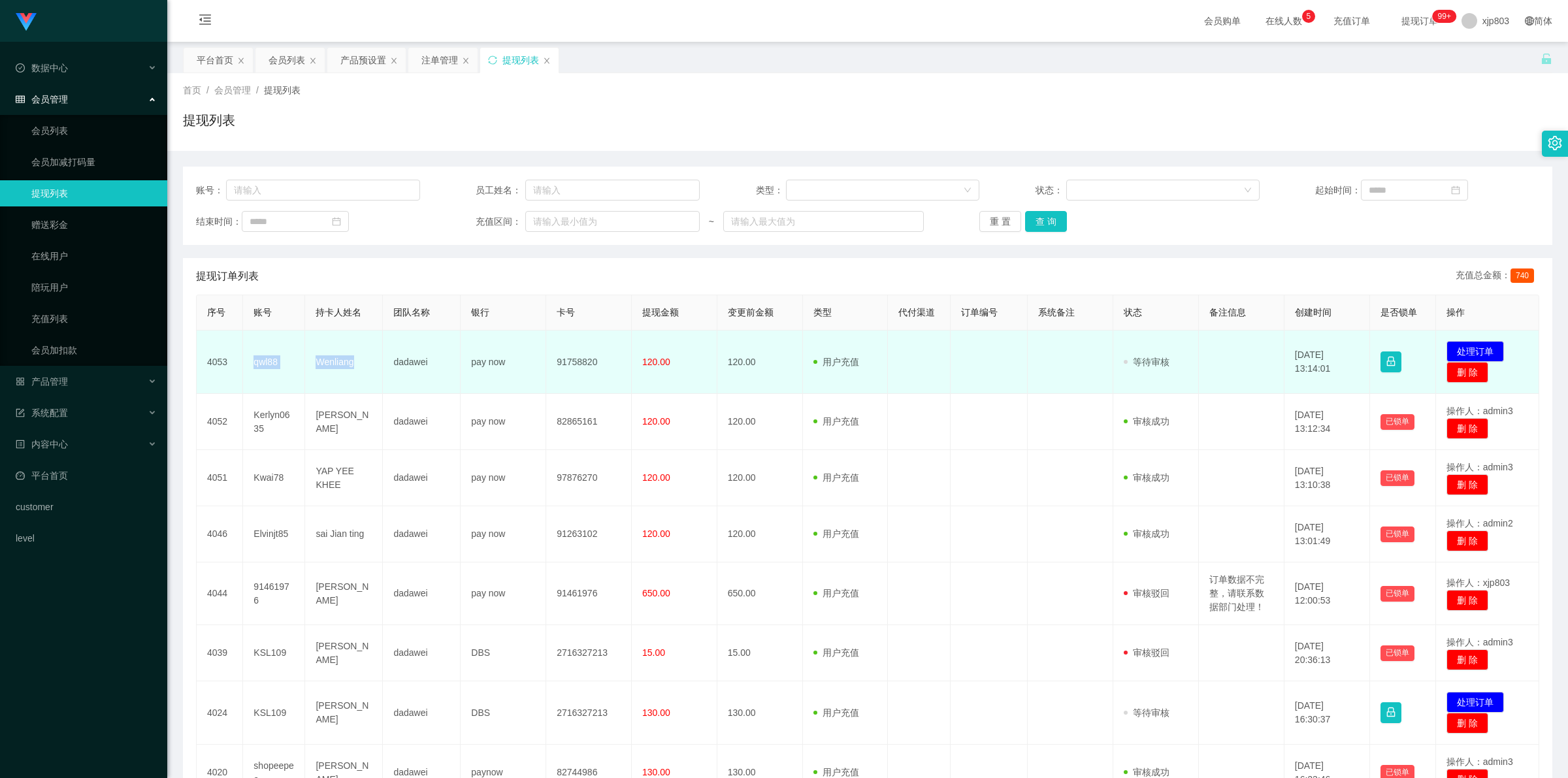
drag, startPoint x: 248, startPoint y: 361, endPoint x: 367, endPoint y: 370, distance: 119.3
click at [367, 370] on tr "4053 qwl88 Wenliang dadawei pay now 91758820 120.00 120.00 用户充值 人工扣款 审核驳回 审核成功 …" at bounding box center [868, 363] width 1342 height 63
copy tr "qwl88 Wenliang"
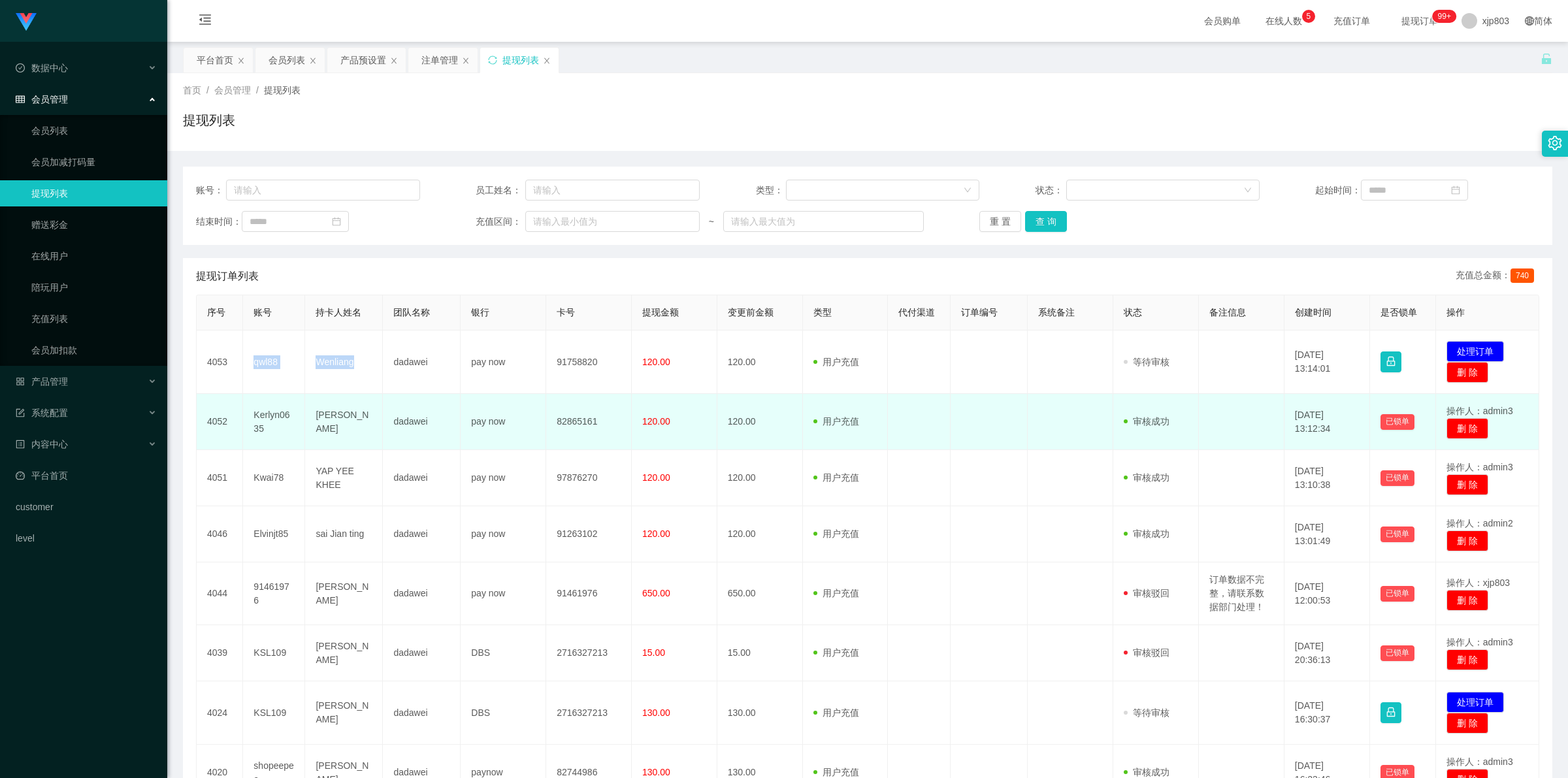
drag, startPoint x: 269, startPoint y: 430, endPoint x: 353, endPoint y: 439, distance: 84.5
click at [353, 439] on tr "4052 Kerlyn0635 Kerlyn Kng Leng dadawei pay now 82865161 120.00 120.00 用户充值 人工扣…" at bounding box center [868, 423] width 1342 height 56
copy tr "Kerlyn0635 Kerlyn Kng Leng"
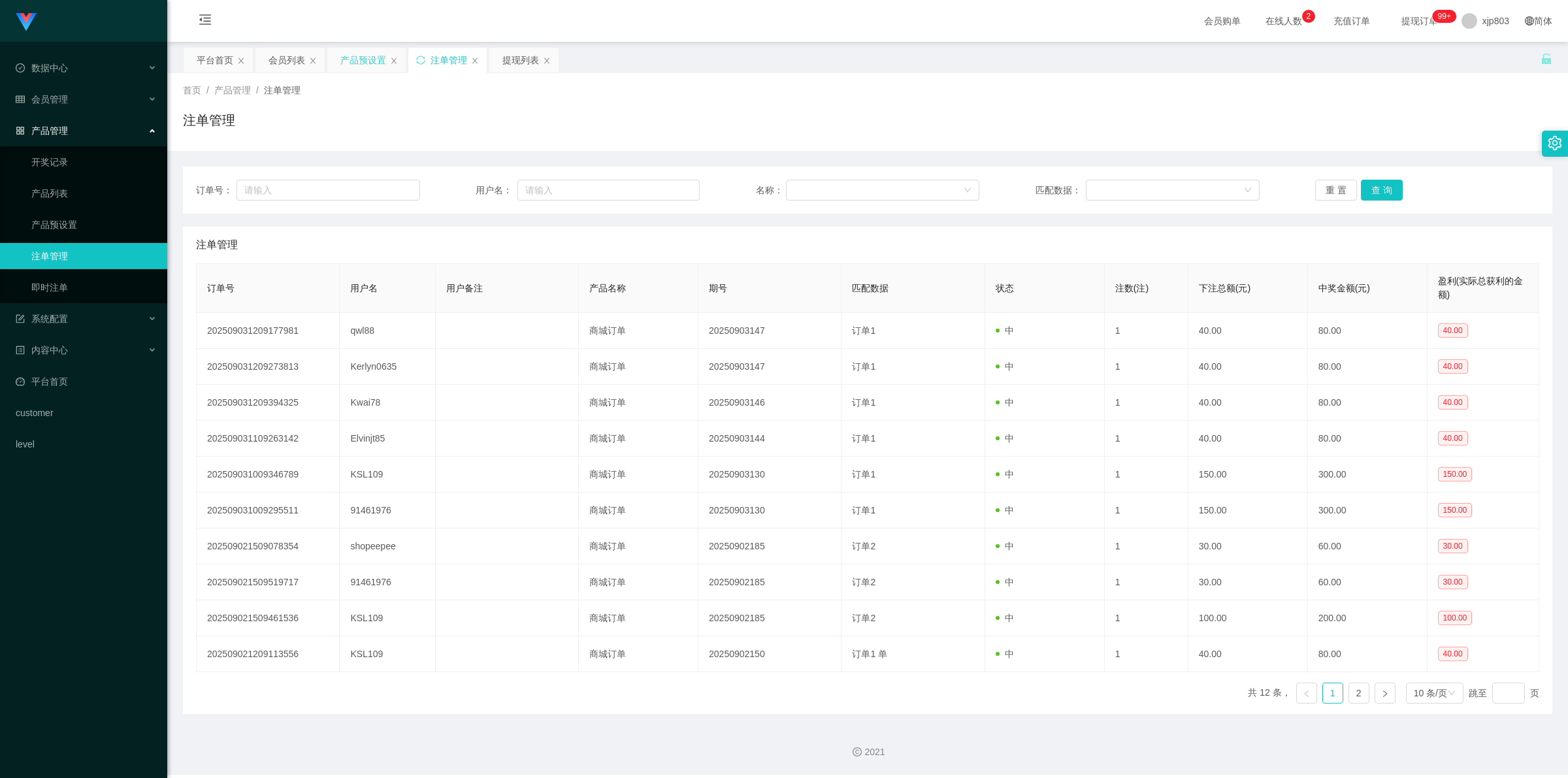
click at [358, 56] on div "产品预设置" at bounding box center [363, 60] width 46 height 25
